Goal: Task Accomplishment & Management: Complete application form

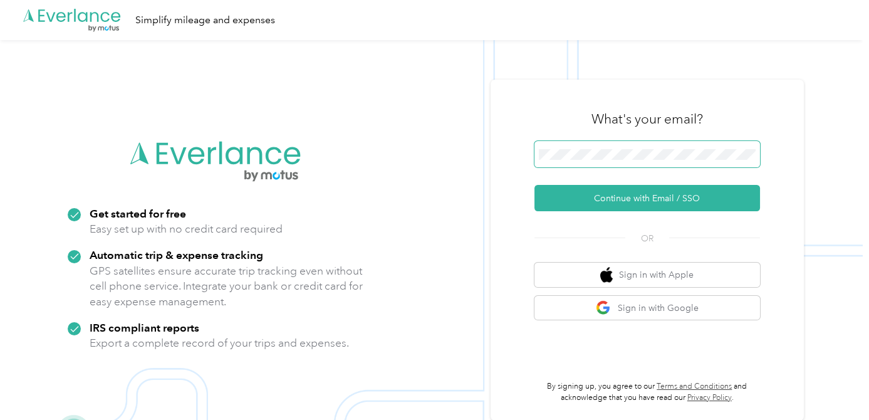
click at [664, 147] on span at bounding box center [648, 154] width 226 height 26
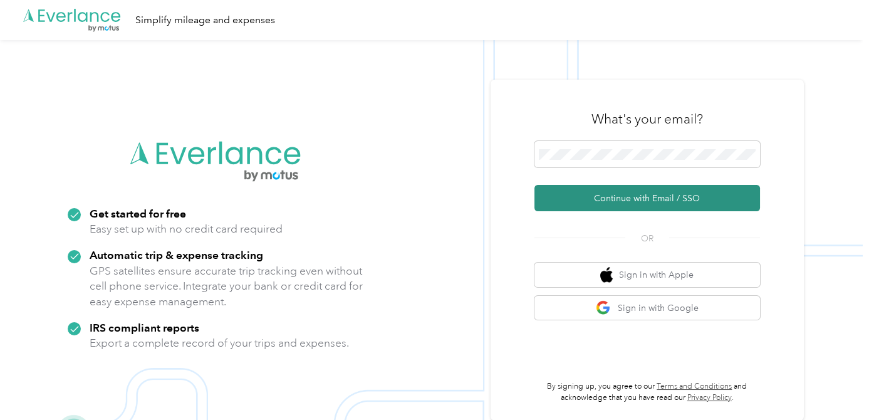
click at [661, 199] on button "Continue with Email / SSO" at bounding box center [648, 198] width 226 height 26
click at [645, 194] on button "Continue with Email / SSO" at bounding box center [648, 198] width 226 height 26
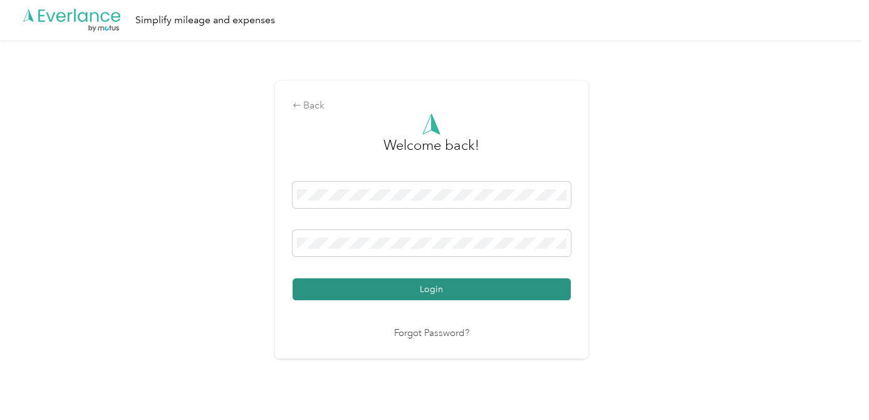
click at [441, 288] on button "Login" at bounding box center [432, 289] width 278 height 22
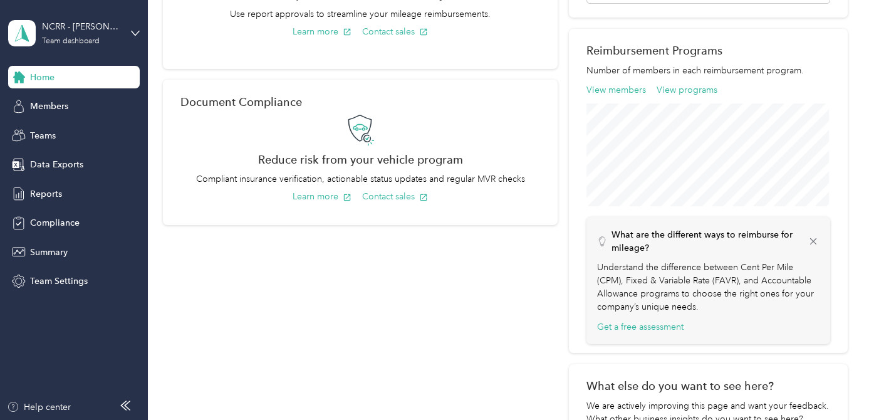
scroll to position [384, 0]
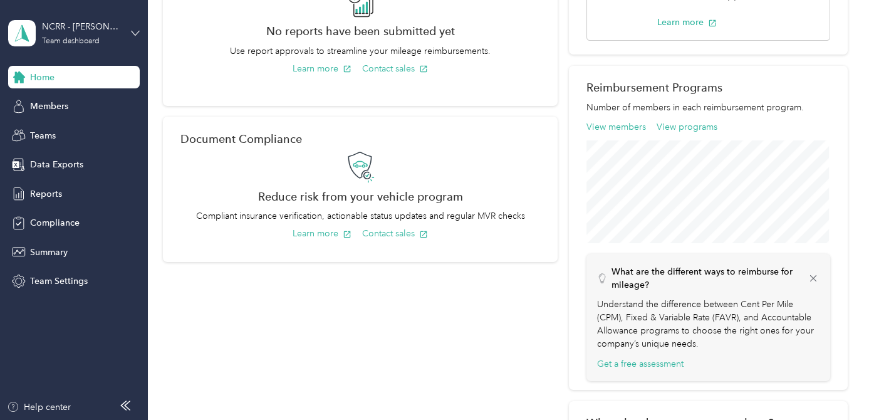
click at [133, 30] on icon at bounding box center [135, 33] width 9 height 9
click at [84, 129] on div "Personal dashboard" at bounding box center [58, 131] width 79 height 13
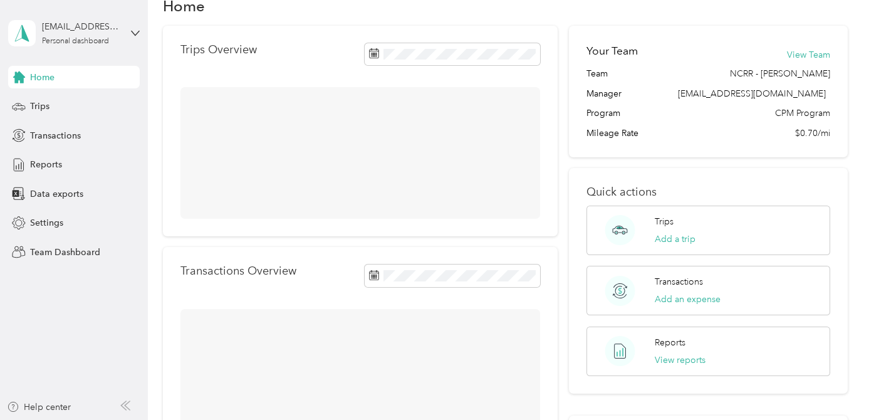
scroll to position [290, 0]
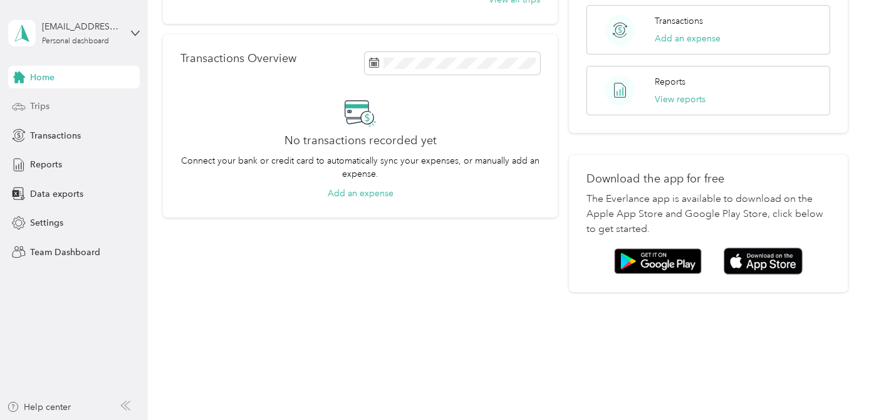
click at [39, 105] on span "Trips" at bounding box center [39, 106] width 19 height 13
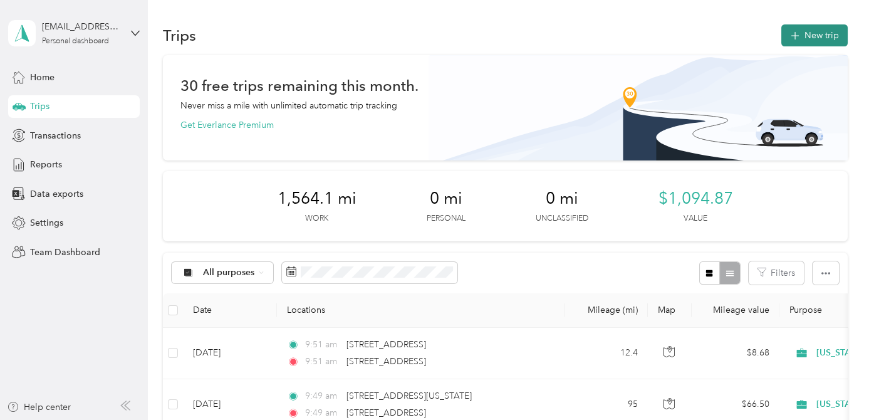
click at [813, 35] on button "New trip" at bounding box center [814, 35] width 66 height 22
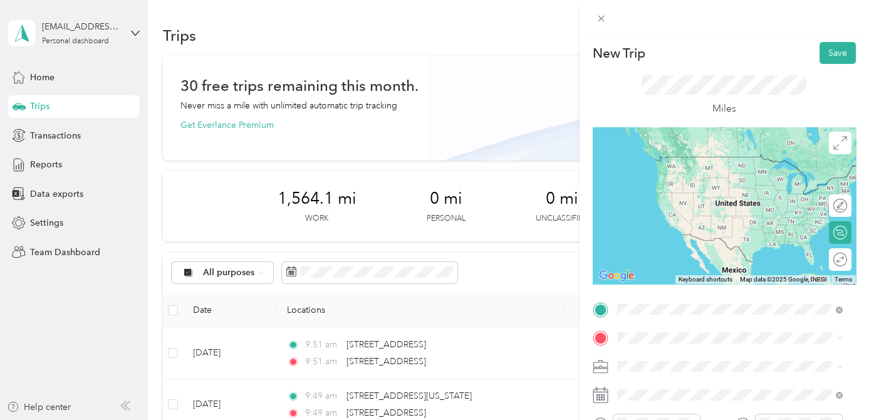
click at [711, 159] on span "[STREET_ADDRESS][US_STATE][US_STATE]" at bounding box center [725, 156] width 171 height 11
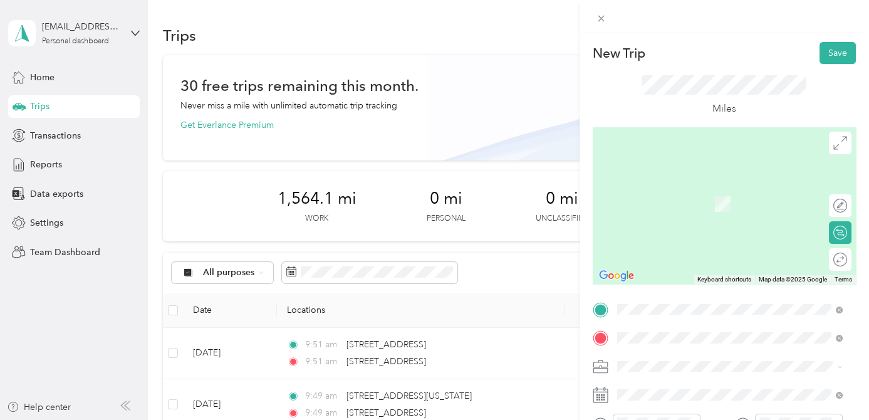
click at [727, 191] on span "[STREET_ADDRESS][US_STATE]" at bounding box center [702, 185] width 125 height 11
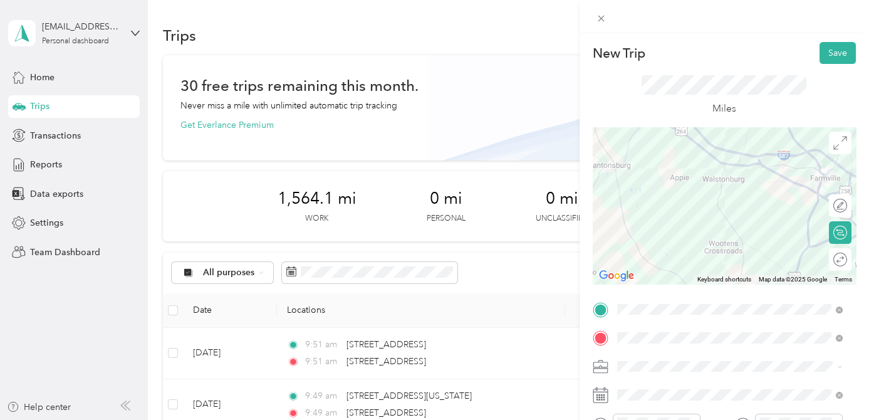
drag, startPoint x: 742, startPoint y: 248, endPoint x: 855, endPoint y: 315, distance: 131.8
click at [855, 315] on form "New Trip Save This trip cannot be edited because it is either under review, app…" at bounding box center [725, 322] width 290 height 560
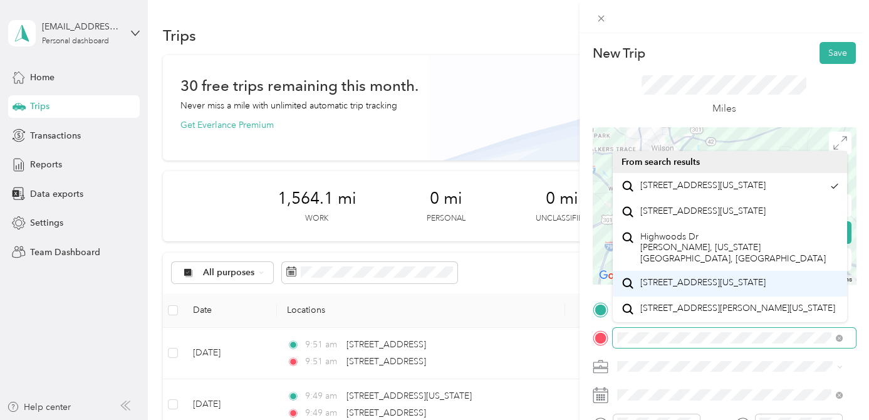
drag, startPoint x: 683, startPoint y: 206, endPoint x: 819, endPoint y: 323, distance: 179.9
click at [819, 419] on div "New Trip Save This trip cannot be edited because it is either under review, app…" at bounding box center [431, 420] width 863 height 0
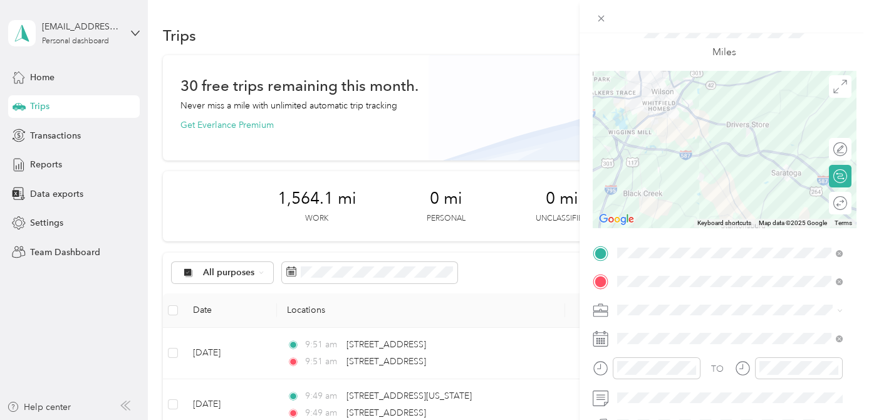
scroll to position [113, 0]
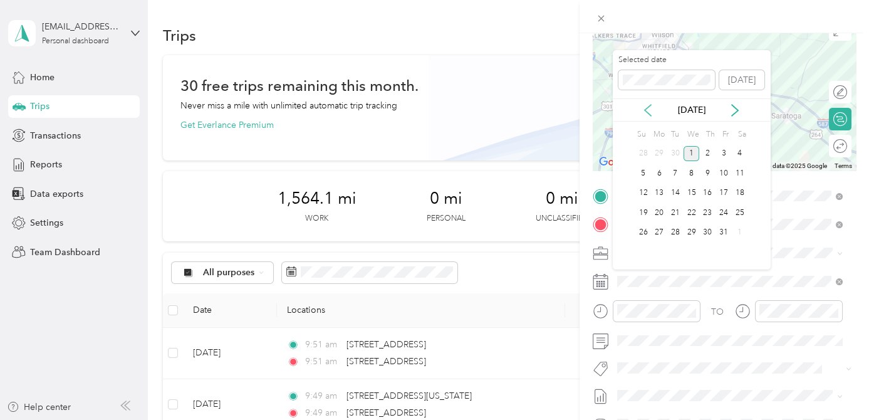
click at [645, 108] on icon at bounding box center [648, 110] width 6 height 11
click at [646, 108] on icon at bounding box center [648, 110] width 6 height 11
click at [659, 231] on div "25" at bounding box center [659, 233] width 16 height 16
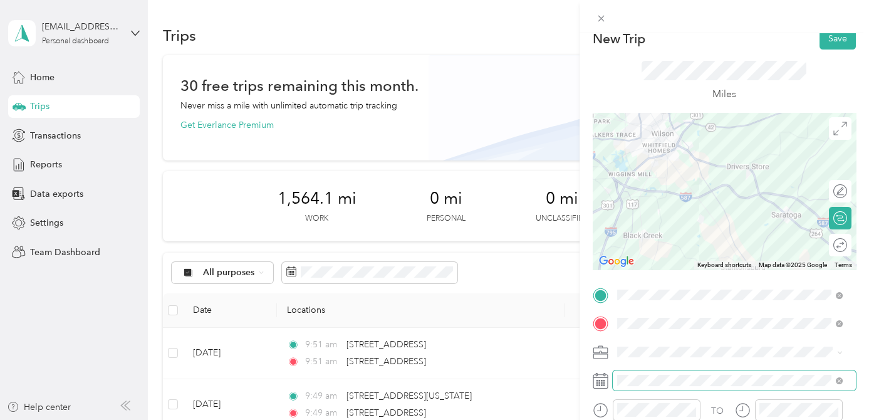
scroll to position [0, 0]
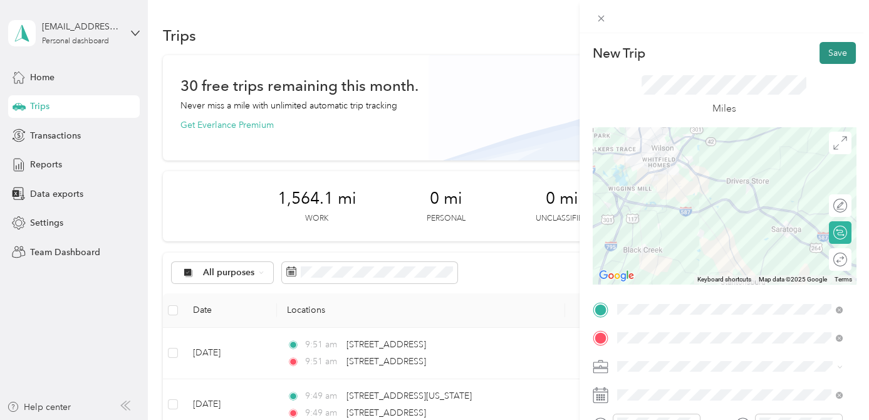
click at [829, 58] on button "Save" at bounding box center [838, 53] width 36 height 22
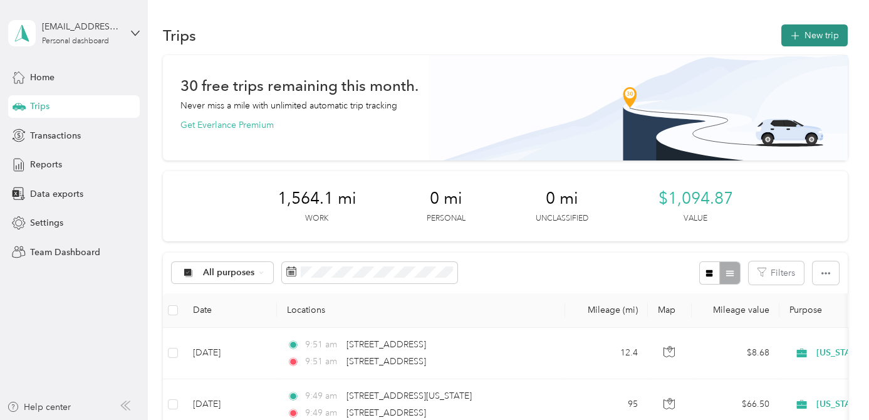
click at [802, 39] on button "New trip" at bounding box center [814, 35] width 66 height 22
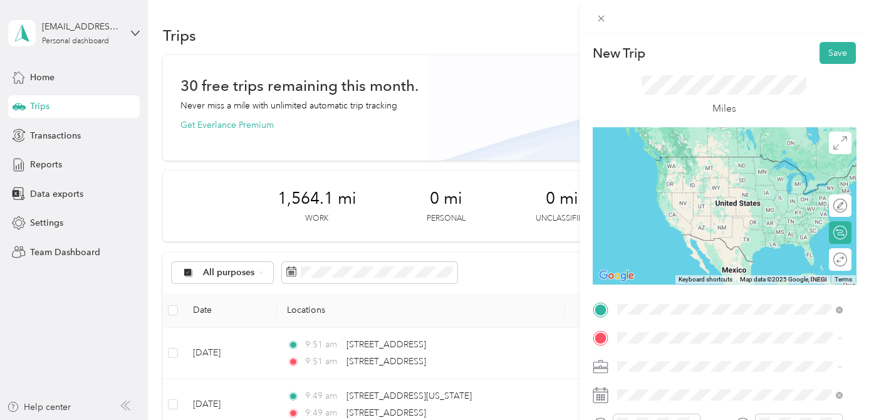
click at [723, 156] on span "[STREET_ADDRESS][US_STATE][US_STATE]" at bounding box center [725, 156] width 171 height 11
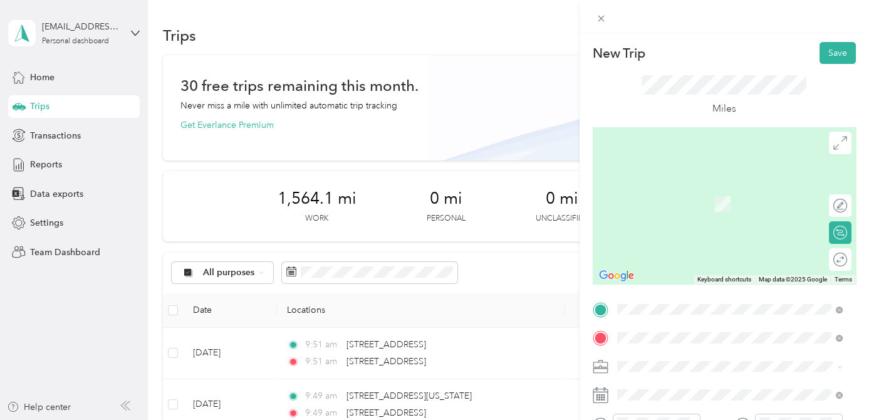
click at [720, 190] on span "[STREET_ADDRESS][US_STATE]" at bounding box center [702, 185] width 125 height 11
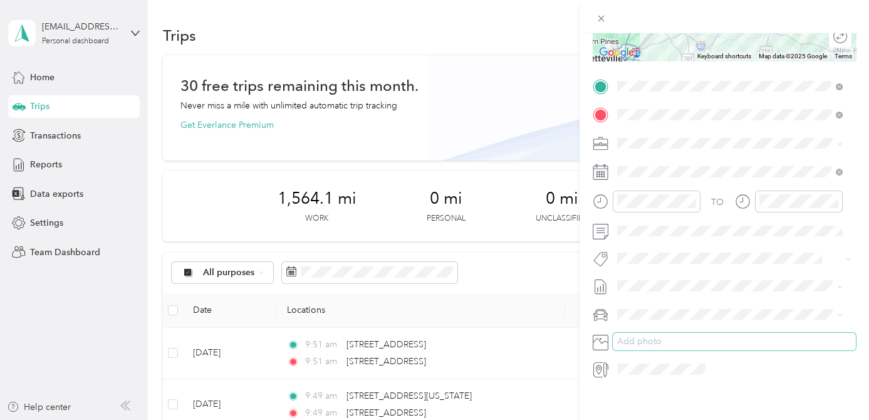
scroll to position [236, 0]
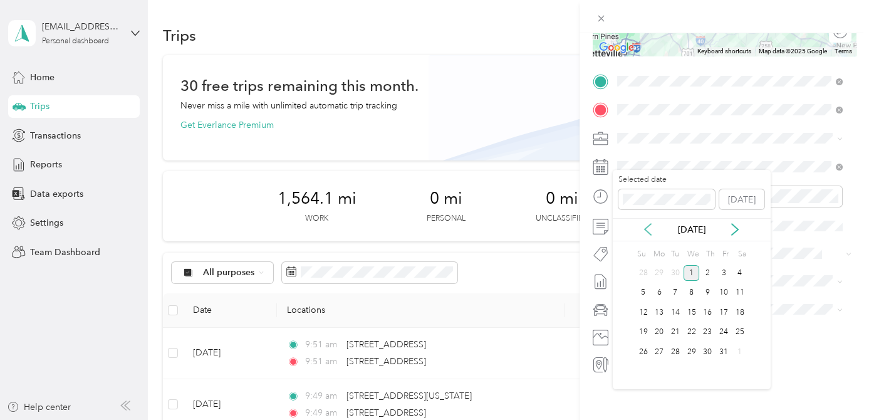
click at [650, 228] on icon at bounding box center [648, 229] width 13 height 13
click at [659, 333] on div "22" at bounding box center [659, 333] width 16 height 16
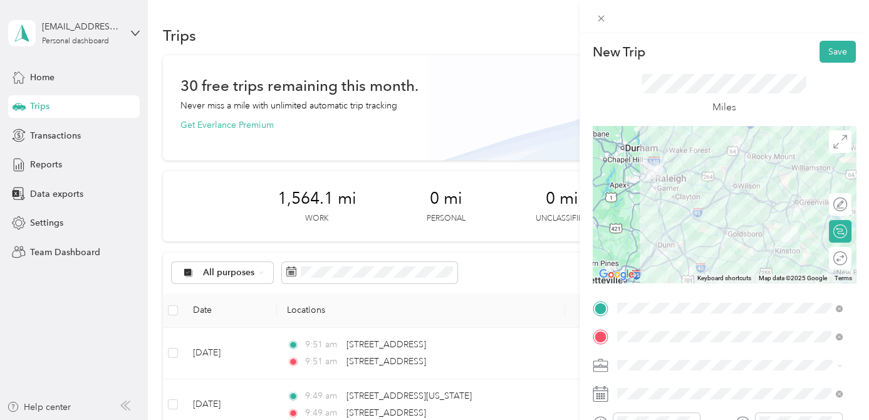
scroll to position [0, 0]
click at [828, 58] on button "Save" at bounding box center [838, 53] width 36 height 22
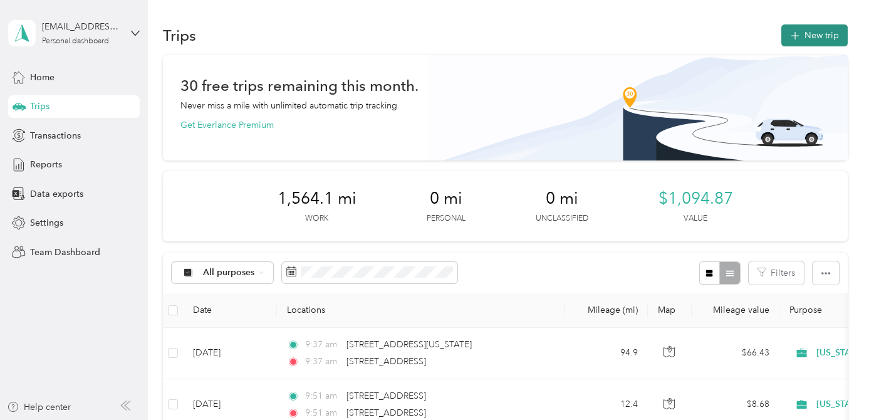
click at [823, 34] on button "New trip" at bounding box center [814, 35] width 66 height 22
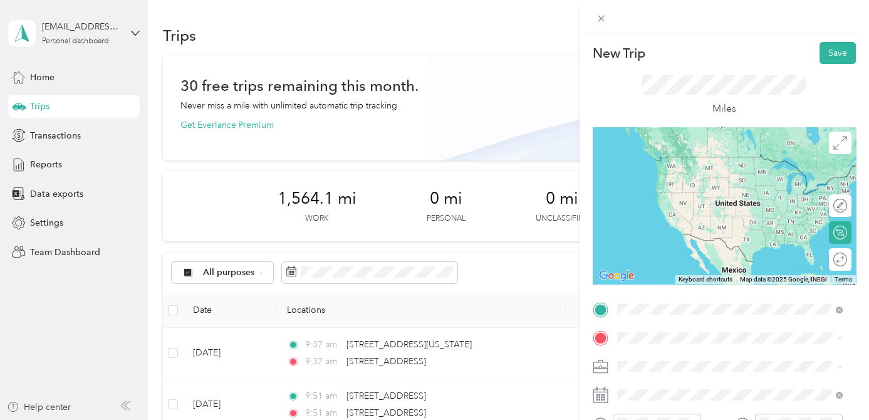
click at [736, 159] on span "[STREET_ADDRESS][US_STATE]" at bounding box center [702, 156] width 125 height 11
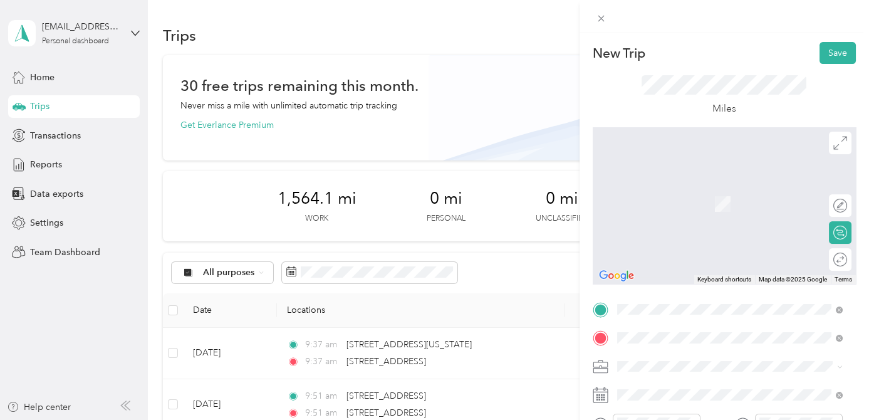
click at [724, 191] on span "[STREET_ADDRESS][US_STATE][US_STATE]" at bounding box center [725, 185] width 171 height 11
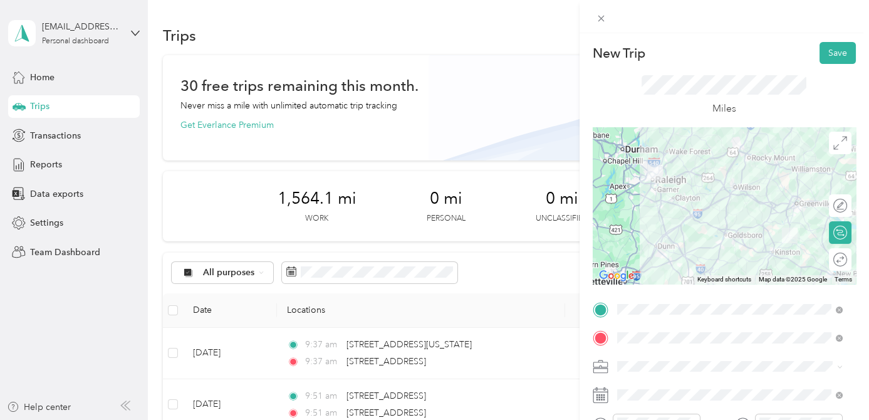
scroll to position [56, 0]
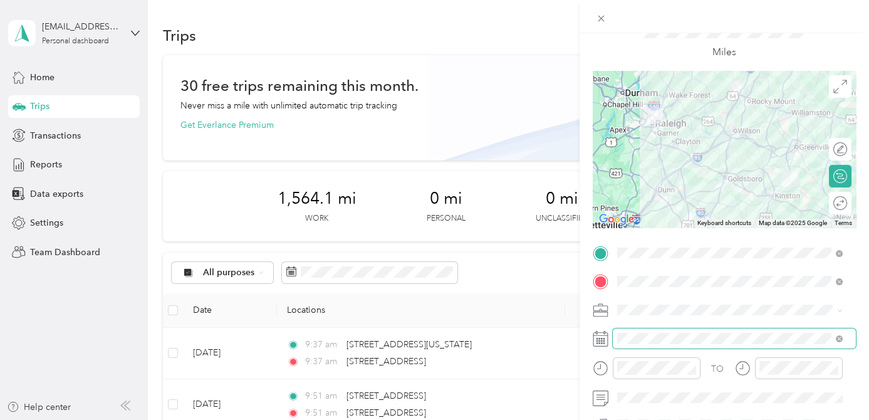
click at [690, 344] on span at bounding box center [734, 338] width 243 height 20
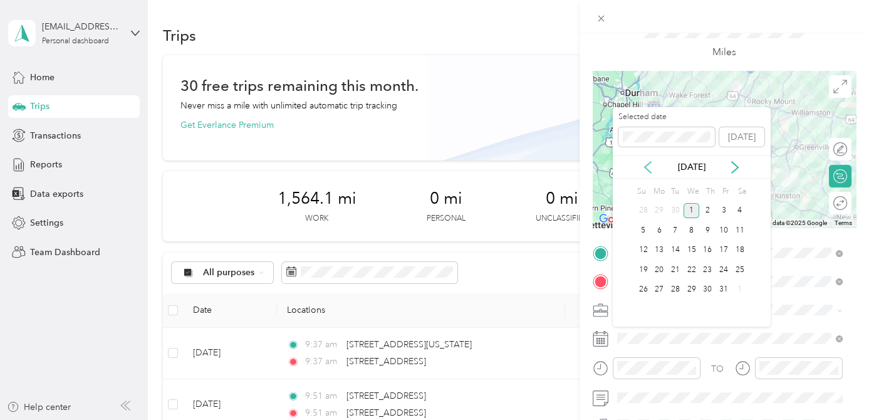
click at [647, 162] on icon at bounding box center [648, 167] width 13 height 13
click at [692, 268] on div "24" at bounding box center [692, 270] width 16 height 16
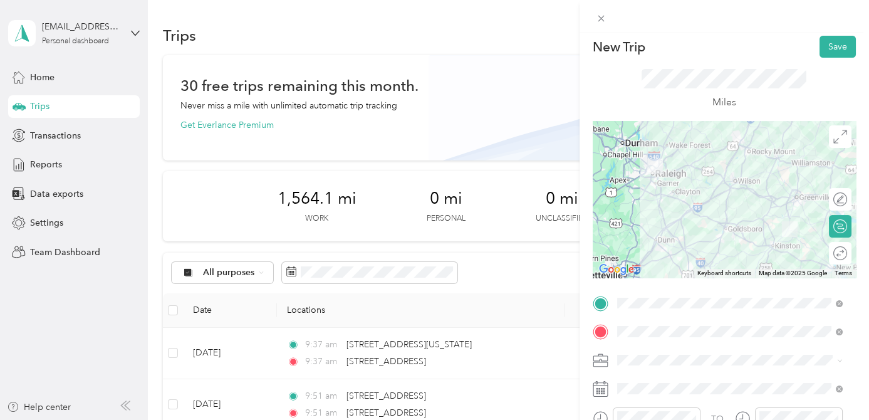
scroll to position [0, 0]
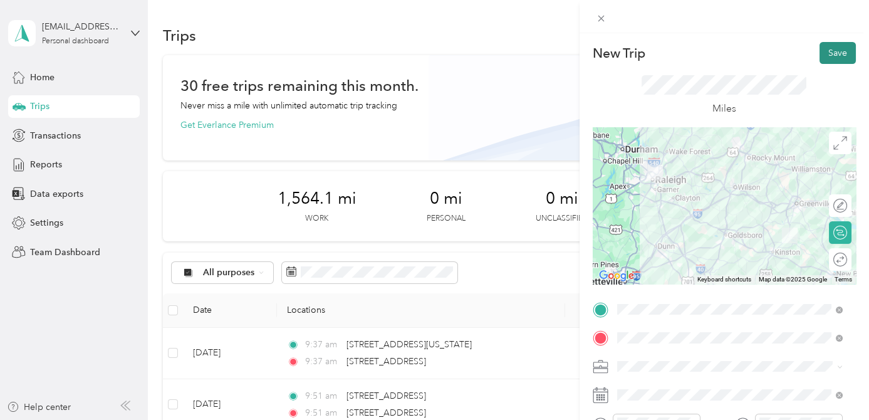
click at [832, 54] on button "Save" at bounding box center [838, 53] width 36 height 22
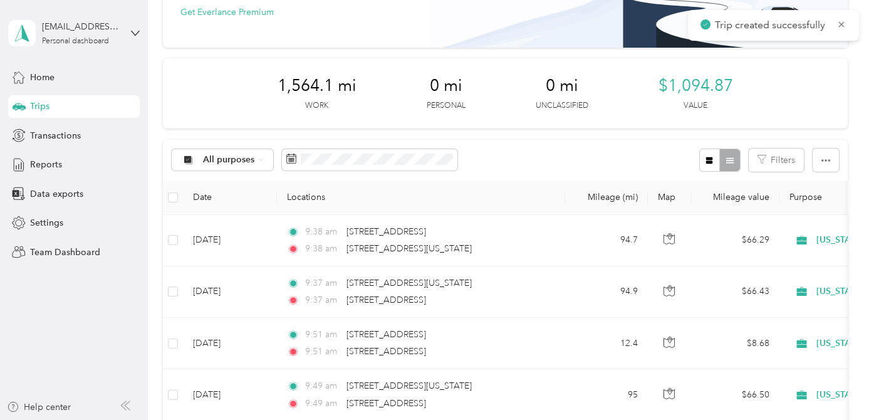
scroll to position [113, 0]
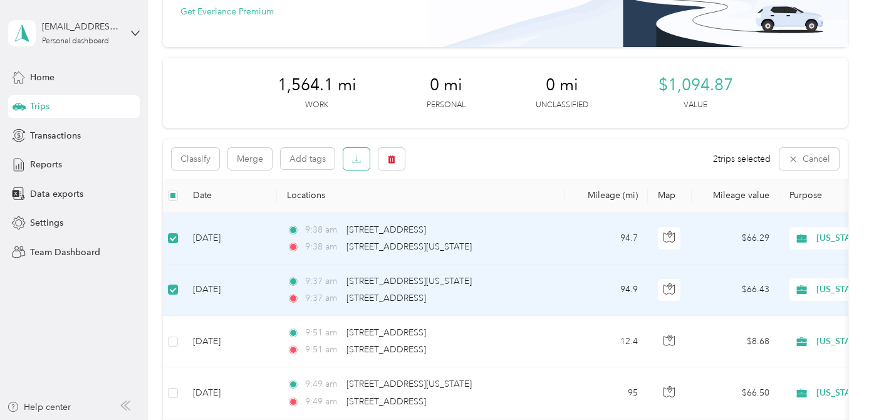
click at [359, 157] on icon "button" at bounding box center [356, 159] width 9 height 9
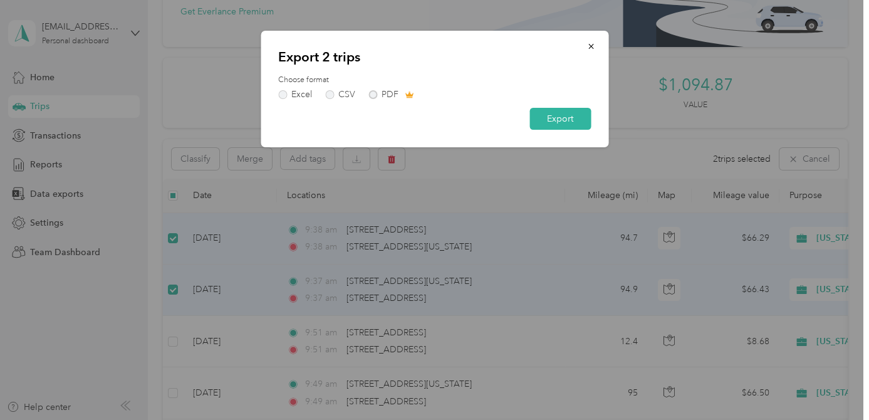
click at [370, 92] on div "Excel CSV PDF" at bounding box center [434, 94] width 313 height 9
click at [373, 95] on div "Excel CSV PDF" at bounding box center [434, 94] width 313 height 9
click at [406, 94] on div "Excel CSV PDF" at bounding box center [434, 94] width 313 height 9
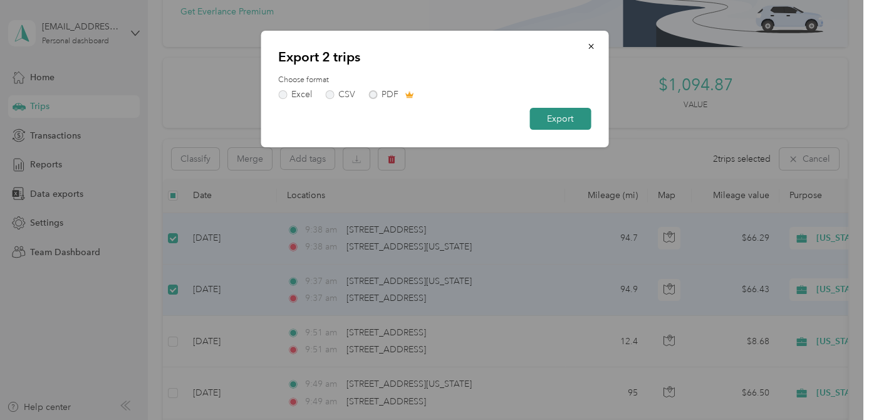
click at [575, 115] on button "Export" at bounding box center [560, 119] width 61 height 22
